Goal: Task Accomplishment & Management: Use online tool/utility

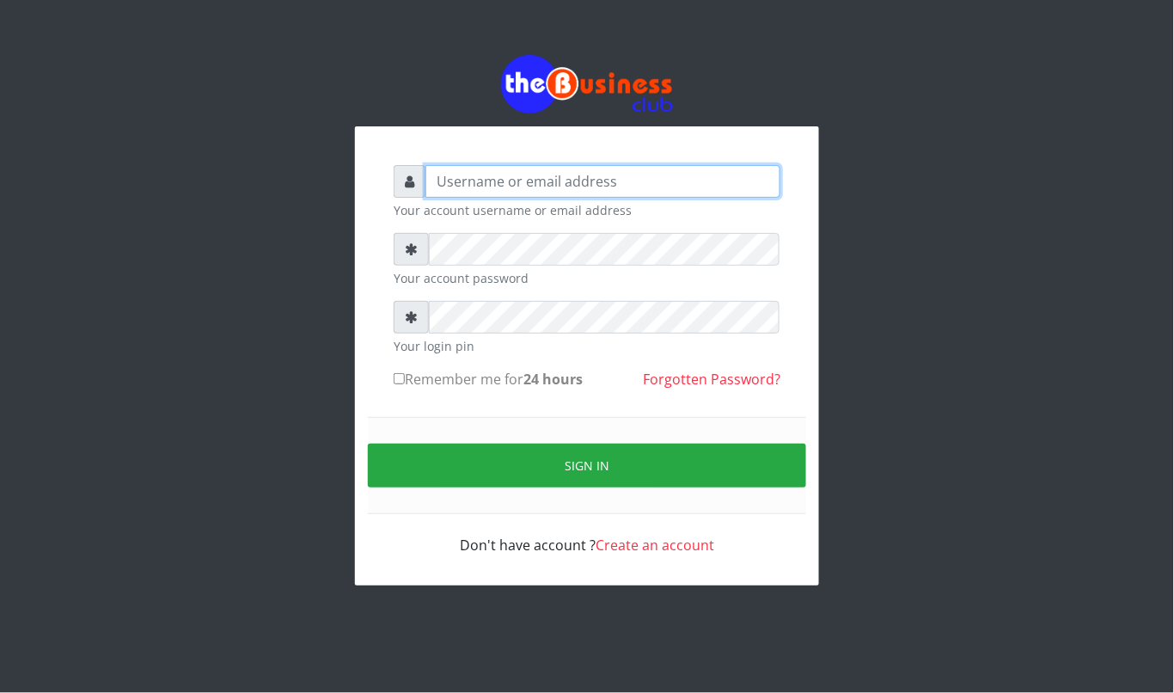
click at [626, 182] on input "text" at bounding box center [602, 181] width 355 height 33
type input "kennyclassy"
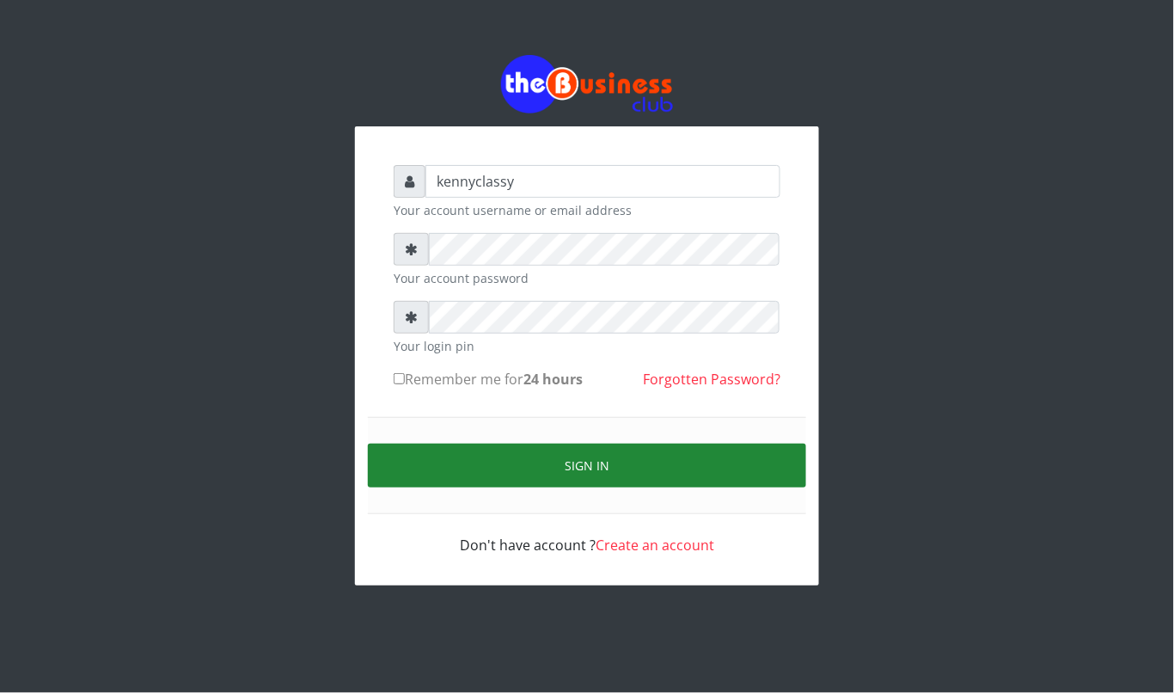
click at [660, 472] on button "Sign in" at bounding box center [587, 465] width 438 height 44
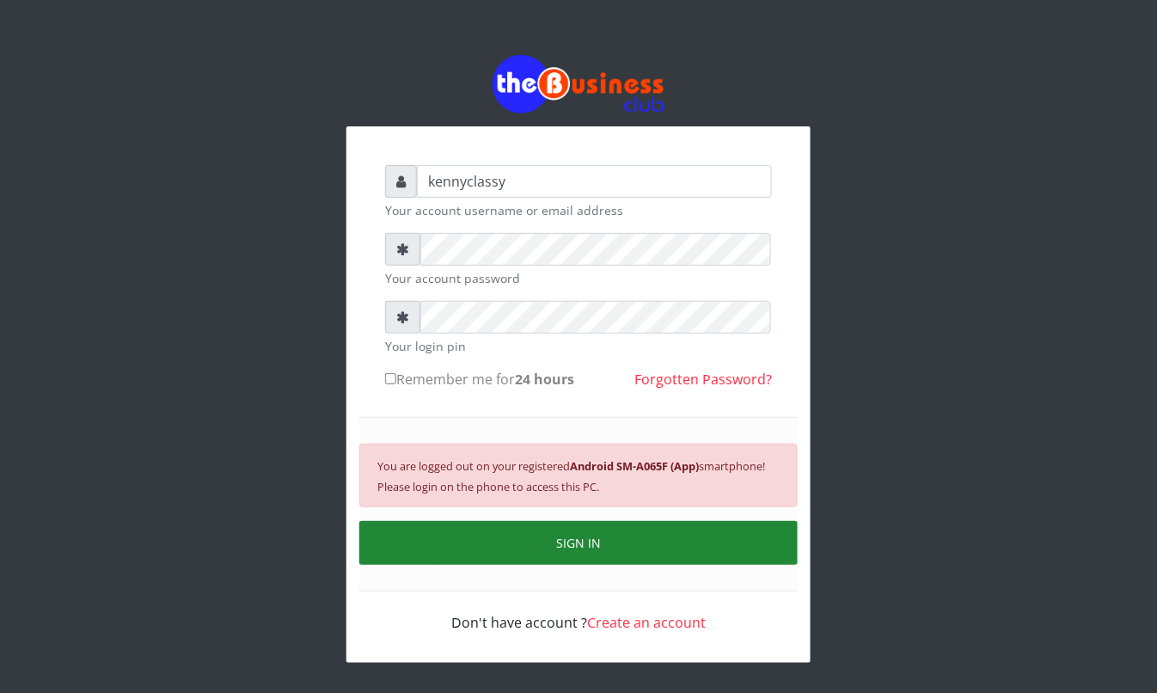
click at [568, 550] on button "SIGN IN" at bounding box center [578, 543] width 438 height 44
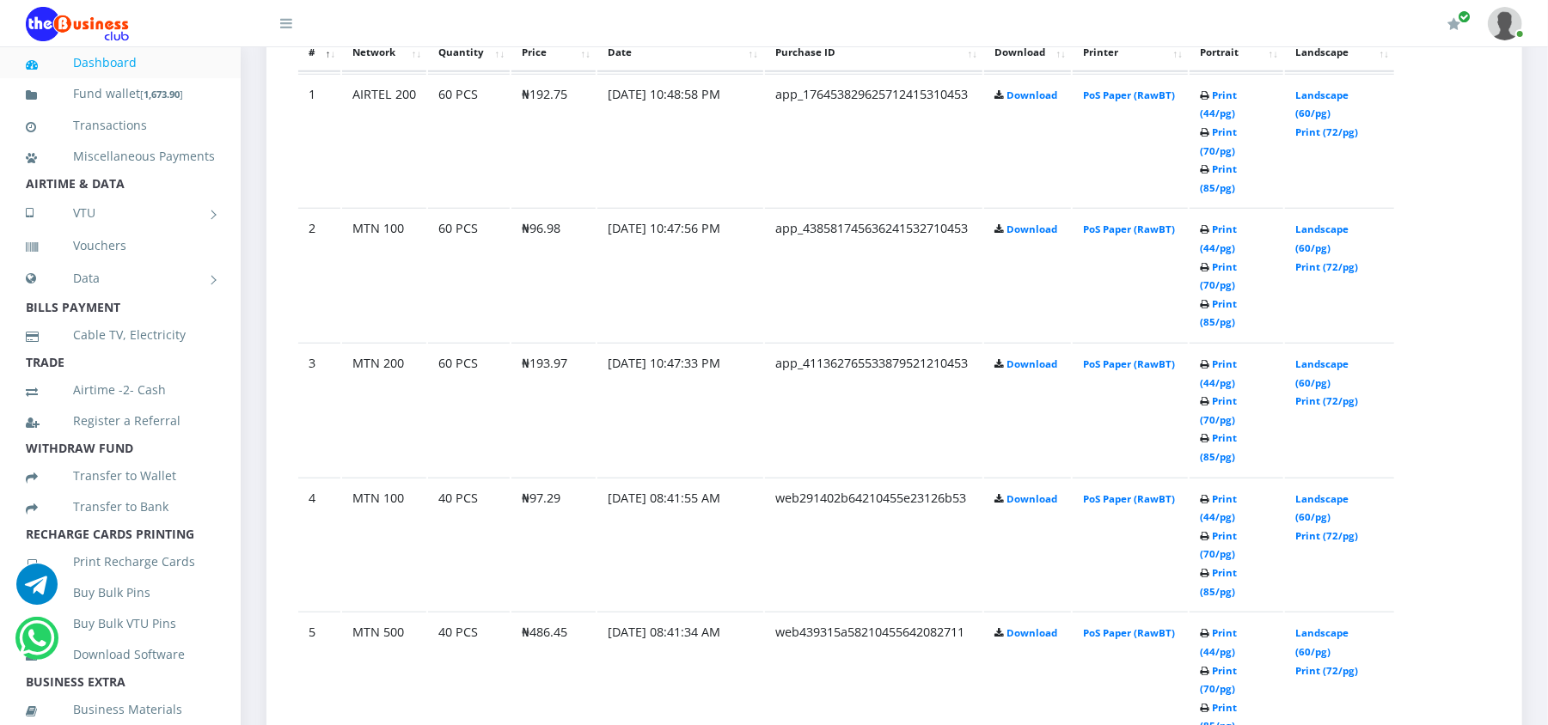
scroll to position [963, 0]
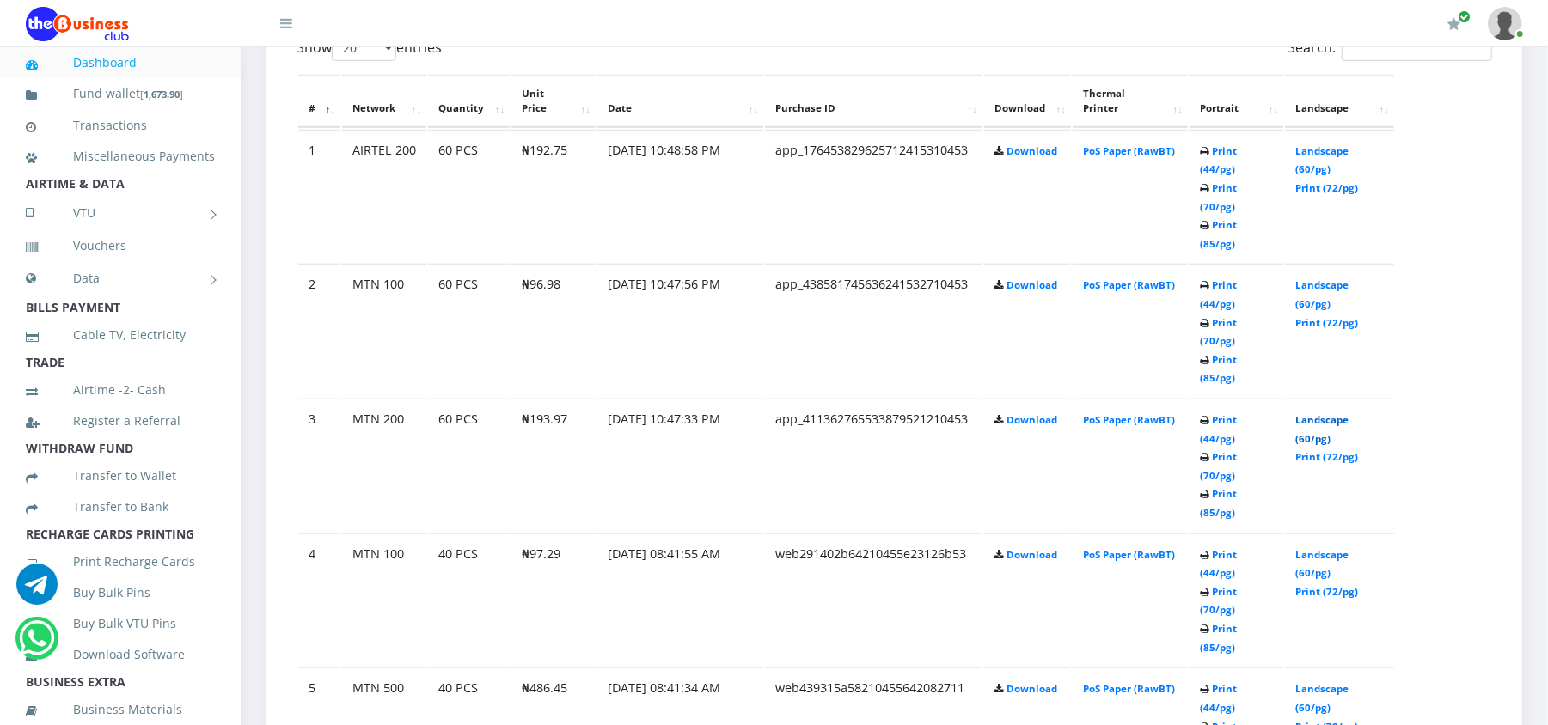
click at [1304, 413] on link "Landscape (60/pg)" at bounding box center [1321, 429] width 53 height 32
click at [1307, 278] on link "Landscape (60/pg)" at bounding box center [1321, 294] width 53 height 32
click at [1304, 413] on link "Landscape (60/pg)" at bounding box center [1321, 429] width 53 height 32
click at [1300, 149] on link "Landscape (60/pg)" at bounding box center [1321, 160] width 53 height 32
